Goal: Book appointment/travel/reservation

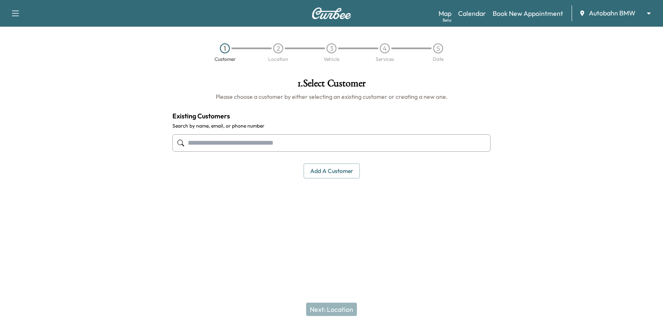
click at [625, 12] on body "Support Log Out Map Beta Calendar Book New Appointment Autobahn BMW ******** ​ …" at bounding box center [331, 163] width 663 height 326
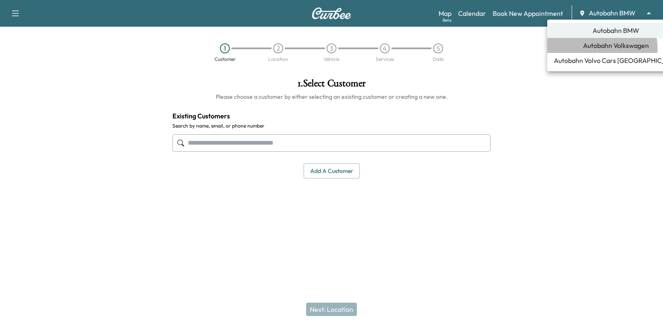
click at [599, 48] on span "Autobahn Volkswagen" at bounding box center [616, 45] width 66 height 10
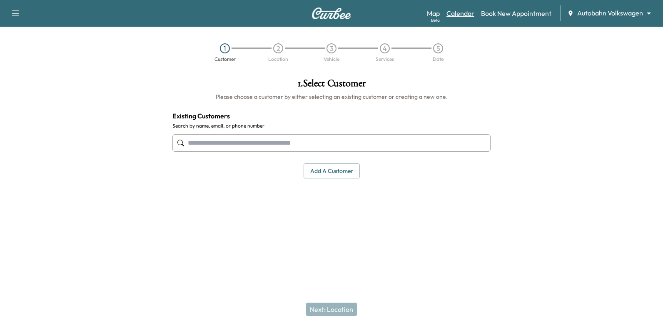
click at [465, 11] on link "Calendar" at bounding box center [460, 13] width 28 height 10
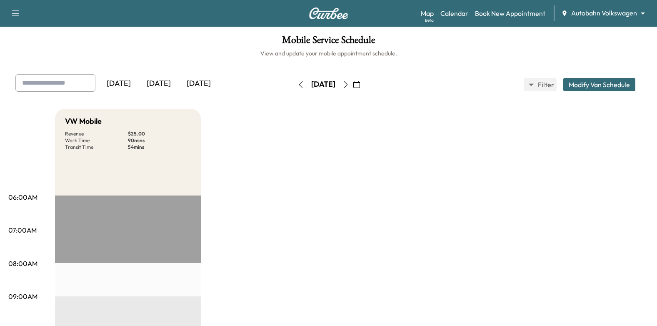
click at [349, 84] on icon "button" at bounding box center [345, 84] width 7 height 7
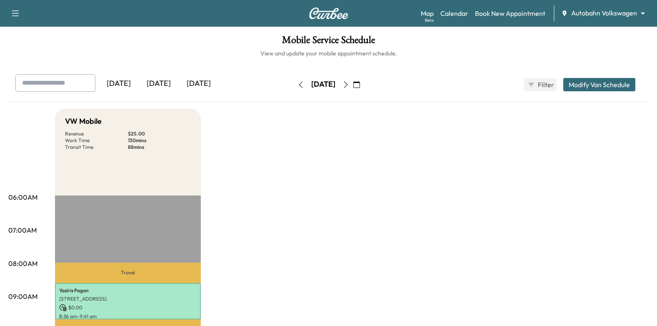
click at [349, 87] on icon "button" at bounding box center [345, 84] width 7 height 7
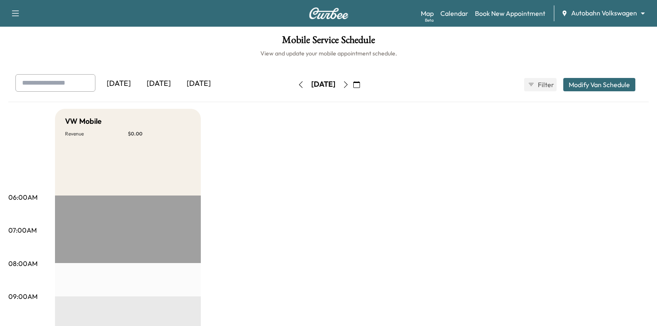
click at [349, 82] on icon "button" at bounding box center [345, 84] width 7 height 7
click at [505, 12] on link "Book New Appointment" at bounding box center [510, 13] width 70 height 10
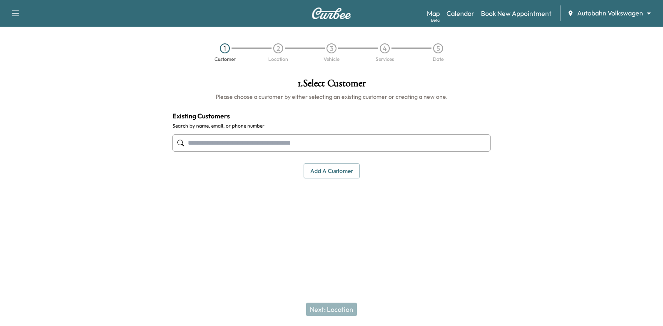
click at [338, 143] on input "text" at bounding box center [331, 142] width 318 height 17
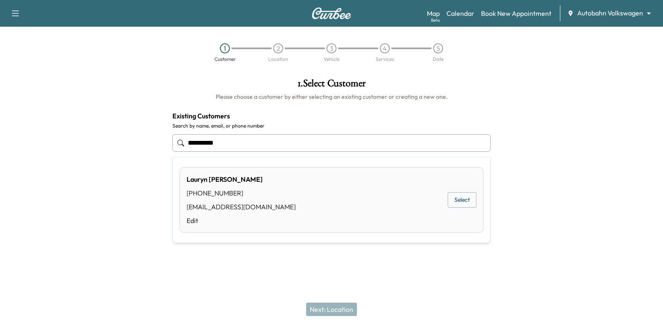
click at [458, 199] on button "Select" at bounding box center [462, 199] width 29 height 15
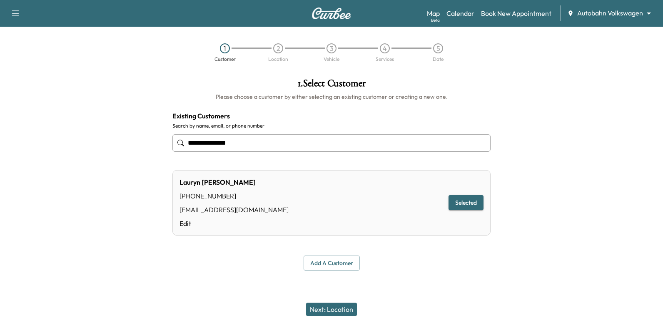
type input "**********"
drag, startPoint x: 330, startPoint y: 311, endPoint x: 364, endPoint y: 296, distance: 37.3
click at [330, 311] on button "Next: Location" at bounding box center [331, 308] width 51 height 13
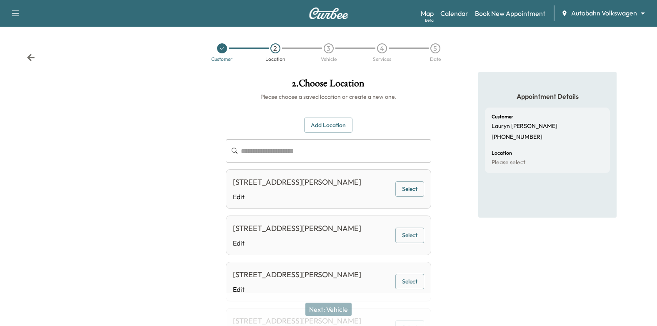
drag, startPoint x: 412, startPoint y: 191, endPoint x: 371, endPoint y: 304, distance: 119.6
click at [412, 191] on button "Select" at bounding box center [409, 188] width 29 height 15
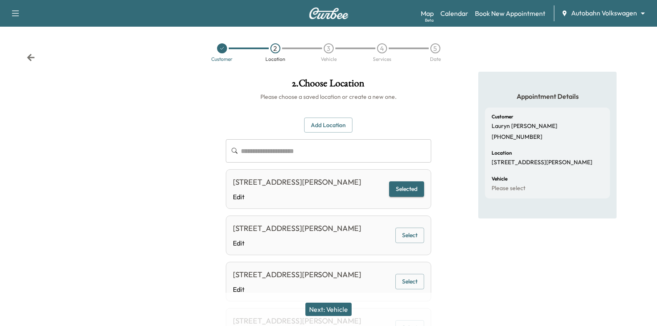
click at [333, 313] on button "Next: Vehicle" at bounding box center [328, 308] width 46 height 13
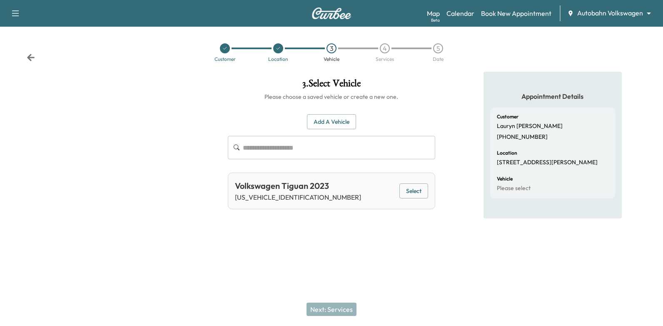
click at [414, 194] on button "Select" at bounding box center [413, 190] width 29 height 15
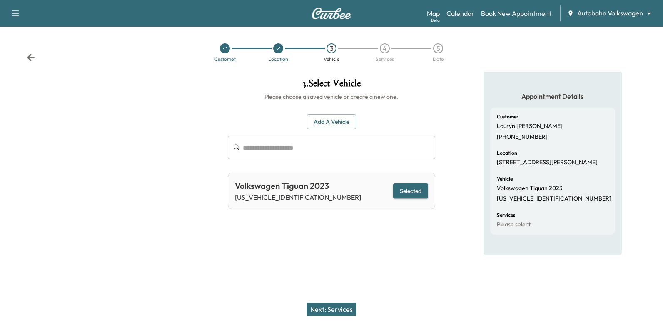
click at [345, 301] on div "Next: Services" at bounding box center [331, 308] width 663 height 33
click at [341, 311] on button "Next: Services" at bounding box center [331, 308] width 50 height 13
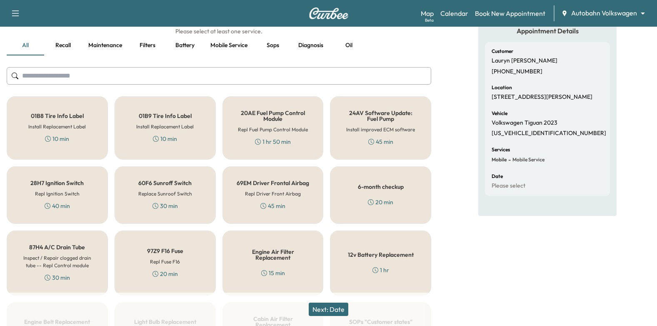
scroll to position [125, 0]
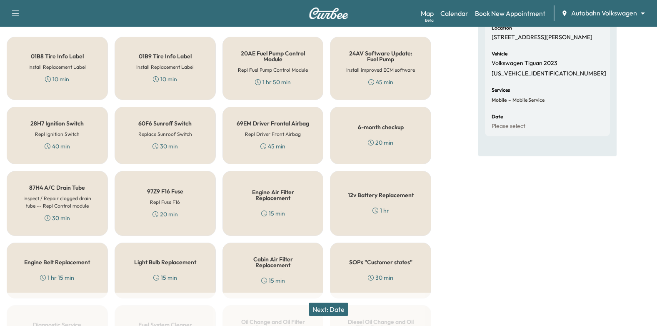
click at [399, 134] on div "6-month checkup 20 min" at bounding box center [380, 135] width 101 height 57
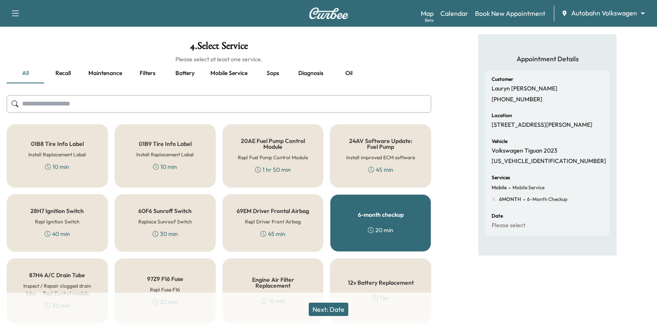
scroll to position [0, 0]
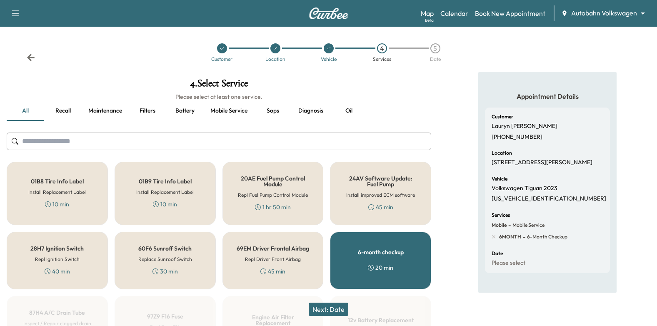
click at [353, 110] on button "Oil" at bounding box center [348, 111] width 37 height 20
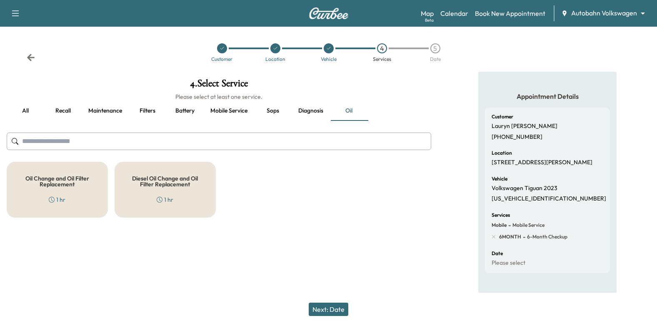
click at [62, 186] on h5 "Oil Change and Oil Filter Replacement" at bounding box center [57, 181] width 74 height 12
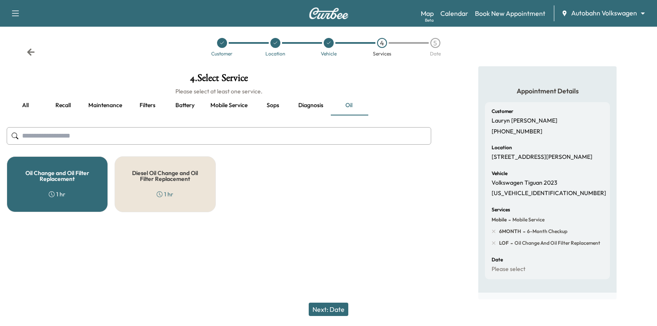
scroll to position [13, 0]
click at [335, 314] on button "Next: Date" at bounding box center [329, 308] width 40 height 13
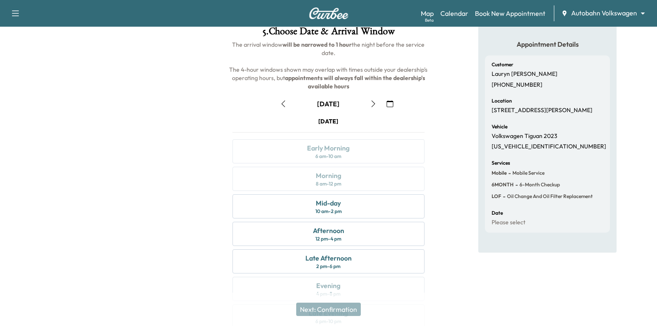
scroll to position [91, 0]
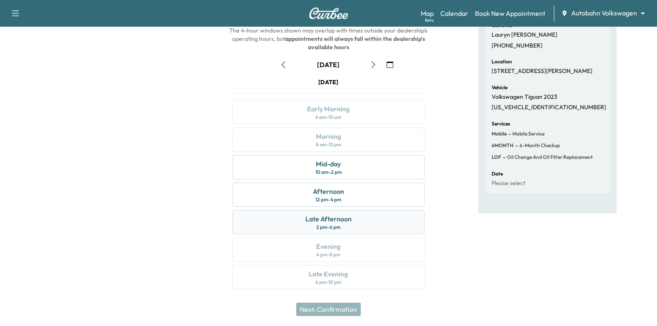
click at [374, 218] on div "Late Afternoon 2 pm - 6 pm" at bounding box center [328, 222] width 192 height 24
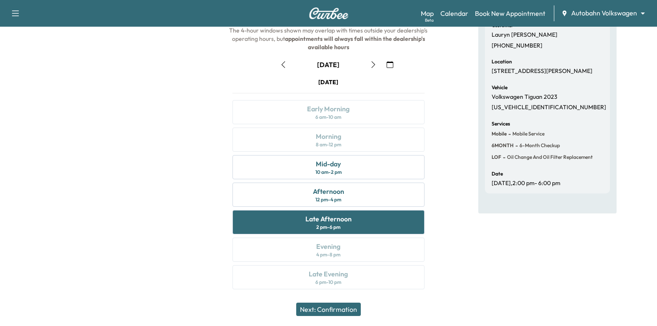
click at [354, 307] on button "Next: Confirmation" at bounding box center [328, 308] width 65 height 13
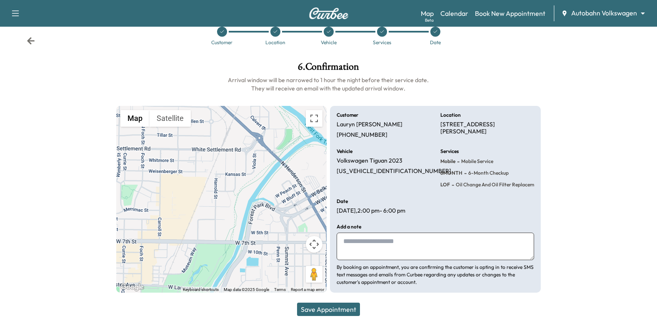
click at [381, 251] on textarea at bounding box center [434, 245] width 197 height 27
click at [411, 240] on textarea at bounding box center [434, 245] width 197 height 27
type textarea "**********"
click at [332, 308] on button "Save Appointment" at bounding box center [328, 308] width 63 height 13
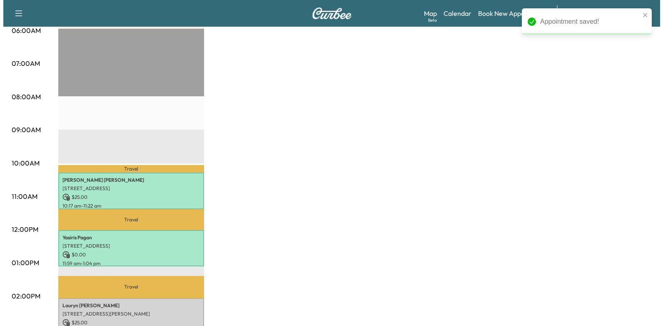
scroll to position [292, 0]
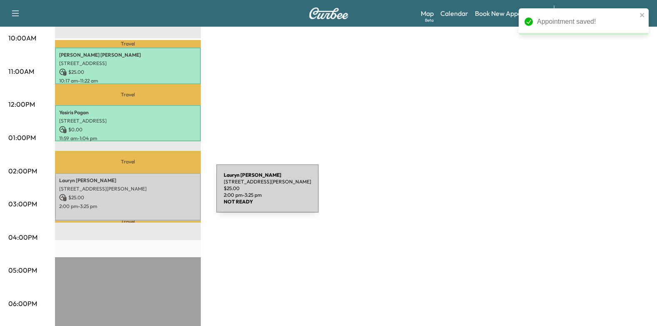
click at [154, 194] on p "$ 25.00" at bounding box center [127, 197] width 137 height 7
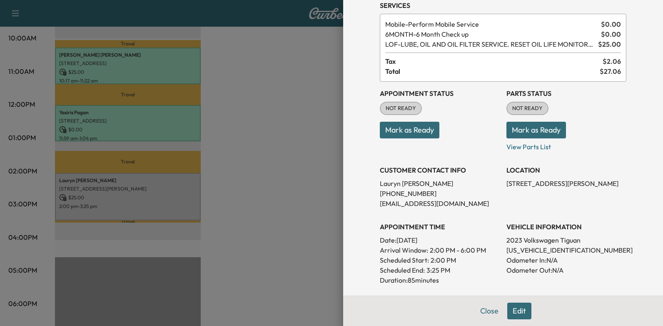
scroll to position [0, 0]
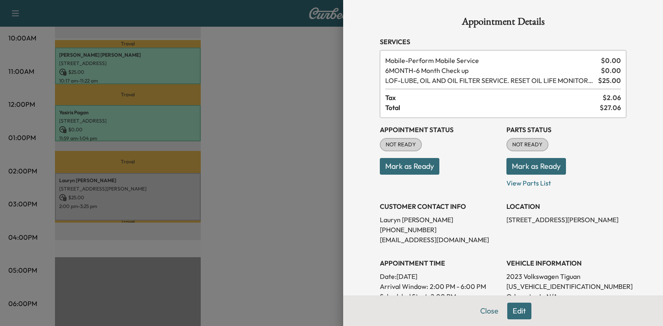
click at [389, 164] on button "Mark as Ready" at bounding box center [410, 166] width 60 height 17
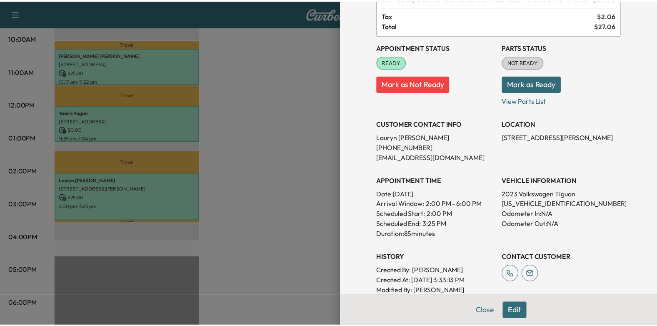
scroll to position [83, 0]
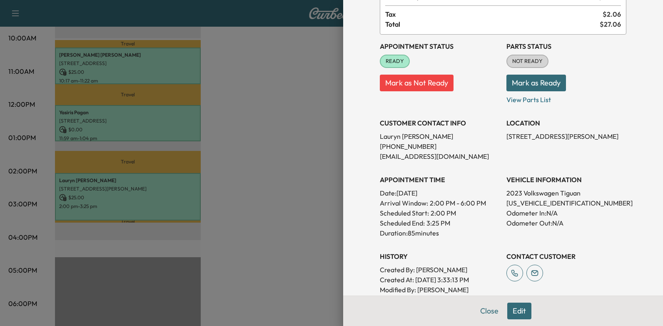
drag, startPoint x: 393, startPoint y: 193, endPoint x: 471, endPoint y: 196, distance: 78.8
click at [471, 196] on p "Date: [DATE]" at bounding box center [440, 193] width 120 height 10
drag, startPoint x: 471, startPoint y: 196, endPoint x: 461, endPoint y: 194, distance: 10.5
copy p "[DATE]"
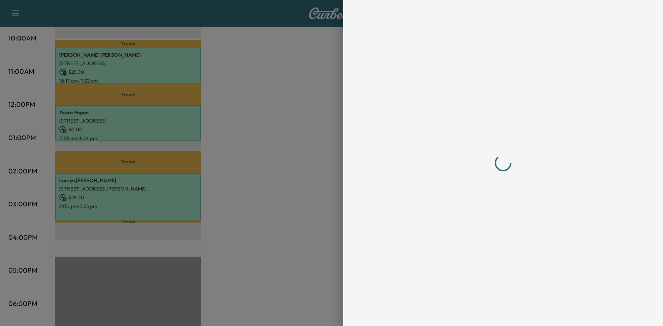
drag, startPoint x: 306, startPoint y: 179, endPoint x: 326, endPoint y: 189, distance: 22.4
click at [306, 179] on div at bounding box center [331, 163] width 663 height 326
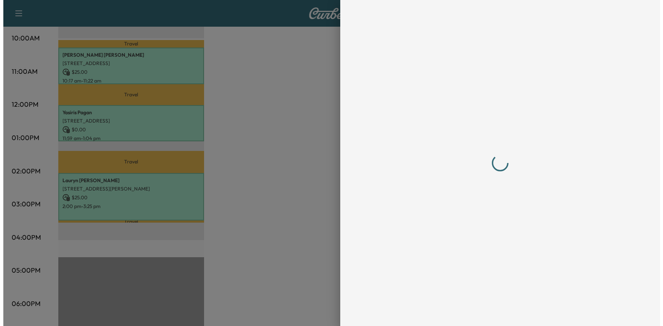
scroll to position [0, 0]
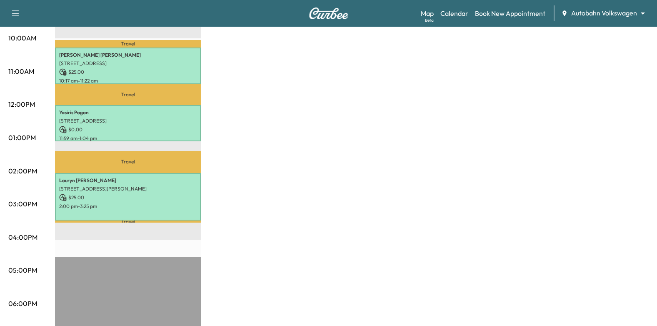
click at [139, 180] on p "[PERSON_NAME]" at bounding box center [127, 180] width 137 height 7
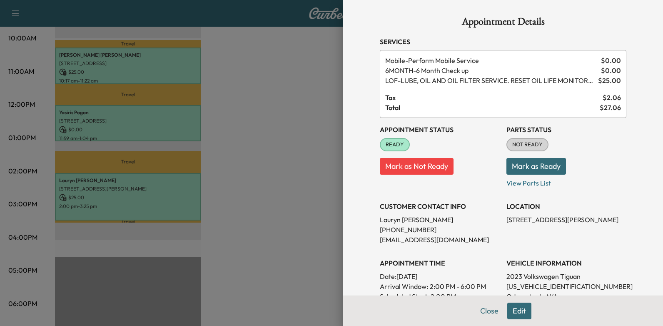
click at [514, 308] on button "Edit" at bounding box center [519, 310] width 24 height 17
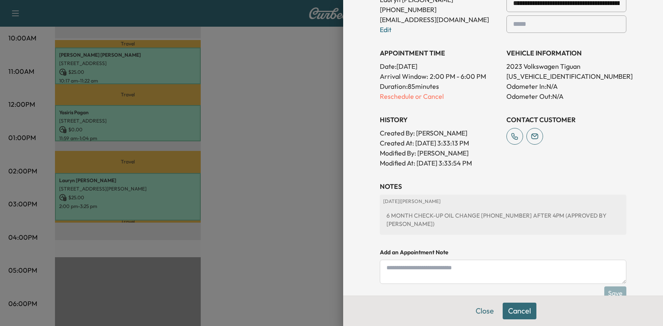
scroll to position [275, 0]
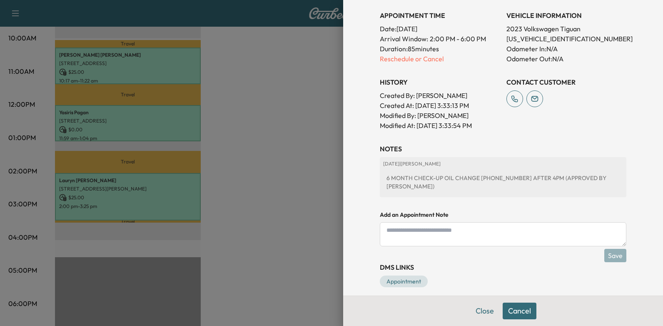
paste textarea "**********"
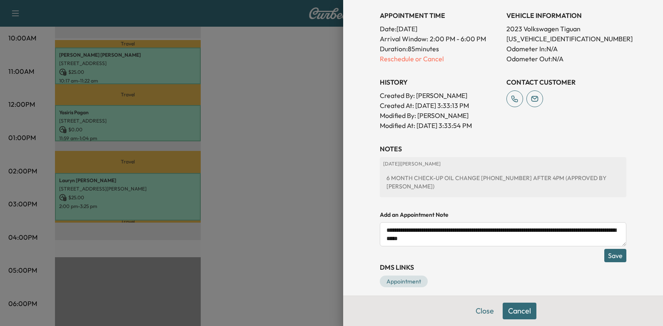
type textarea "**********"
click at [606, 249] on button "Save" at bounding box center [615, 255] width 22 height 13
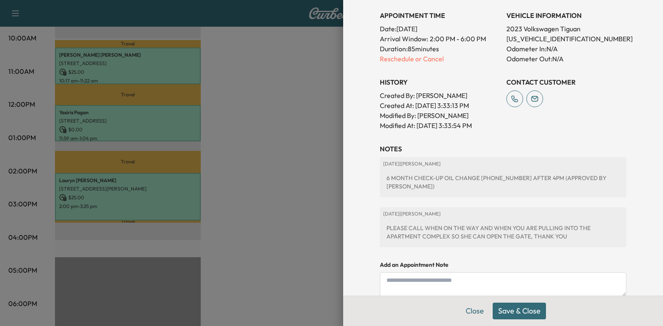
click at [520, 311] on button "Save & Close" at bounding box center [519, 310] width 53 height 17
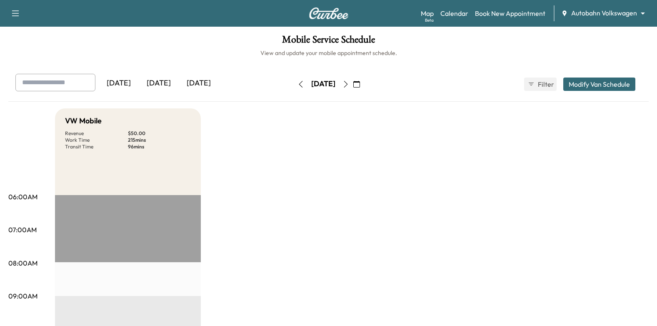
scroll to position [0, 0]
click at [349, 85] on icon "button" at bounding box center [345, 84] width 7 height 7
